Goal: Transaction & Acquisition: Book appointment/travel/reservation

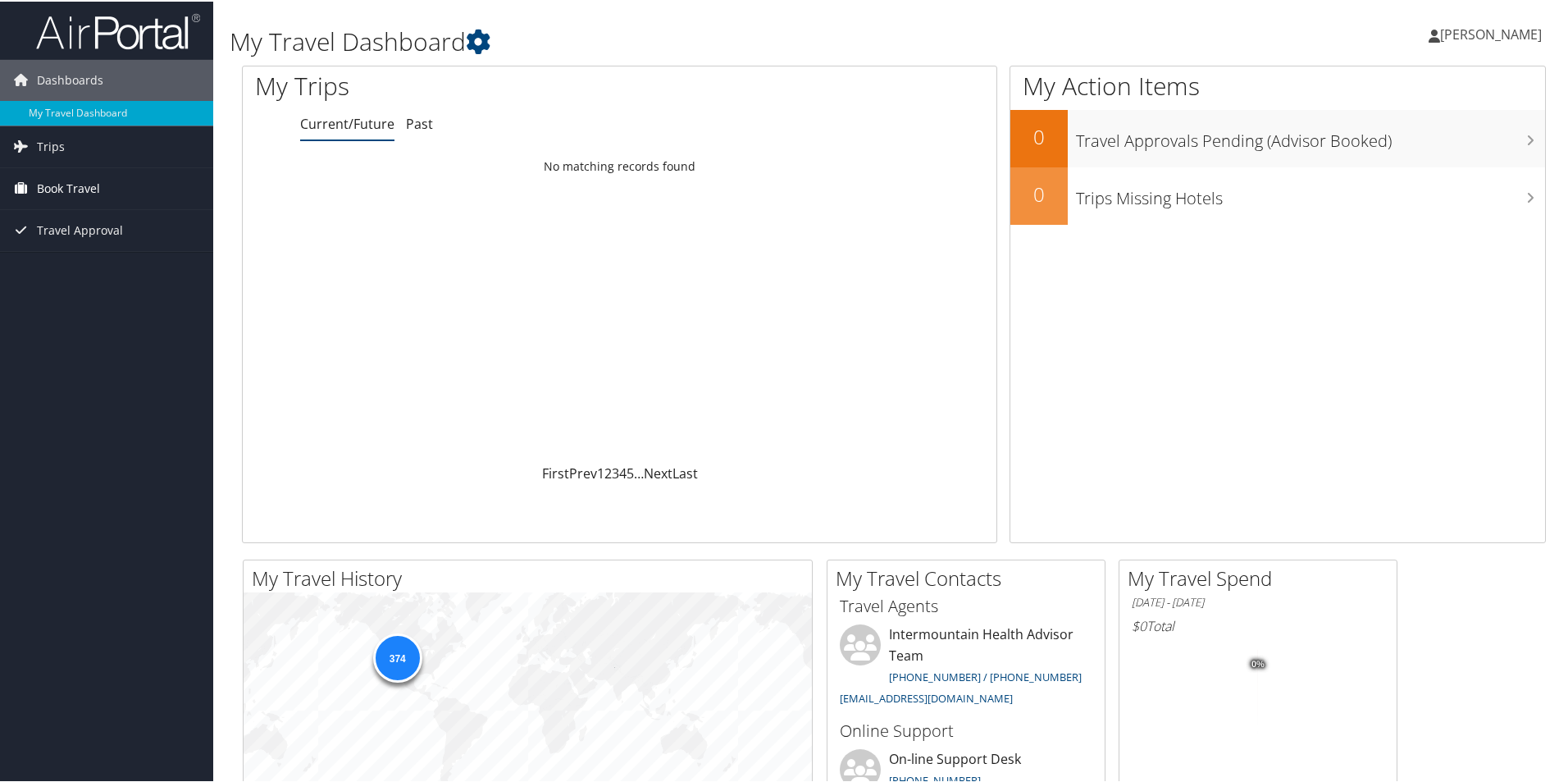
click at [82, 199] on span "Book Travel" at bounding box center [68, 187] width 63 height 41
click at [82, 266] on link "Book/Manage Online Trips" at bounding box center [106, 268] width 213 height 25
click at [103, 189] on link "Book Travel" at bounding box center [106, 187] width 213 height 41
click at [98, 272] on link "Book/Manage Online Trips" at bounding box center [106, 268] width 213 height 25
